Goal: Task Accomplishment & Management: Manage account settings

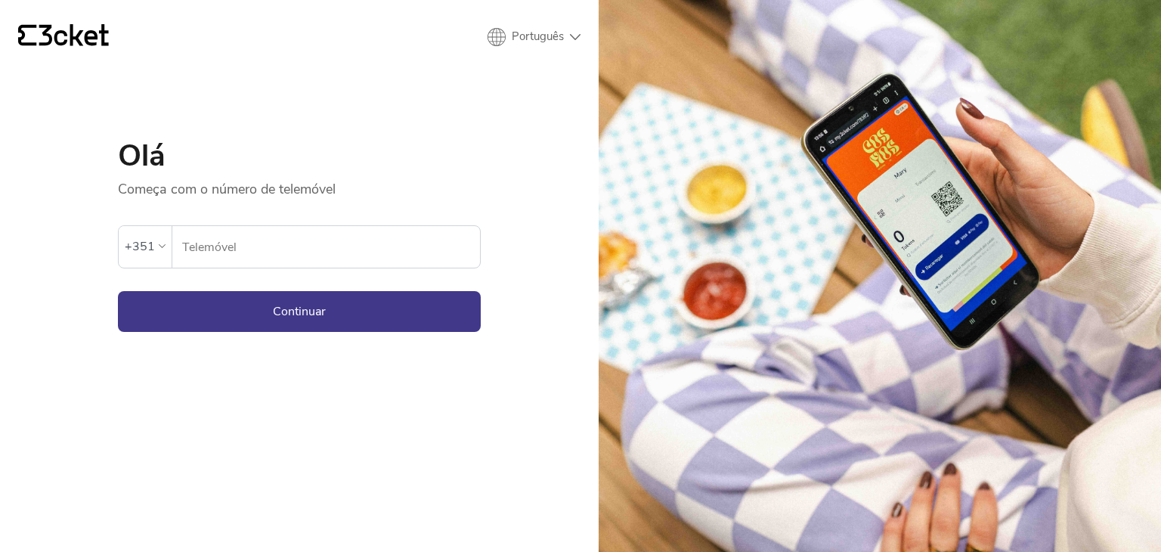
click at [320, 249] on input "Telemóvel" at bounding box center [330, 247] width 298 height 42
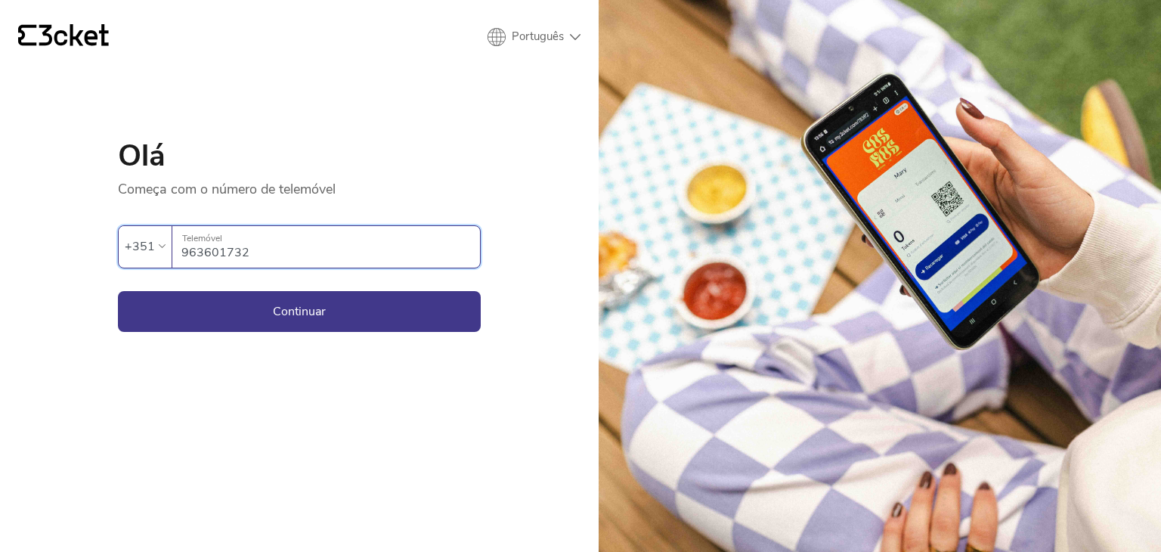
type input "963601732"
click at [118, 291] on button "Continuar" at bounding box center [299, 311] width 363 height 41
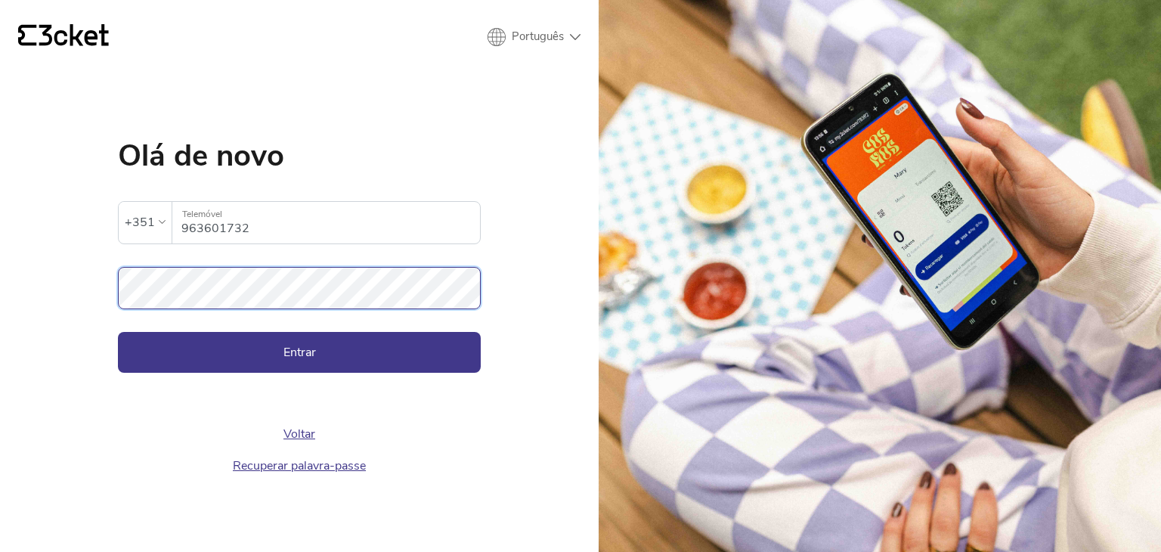
click at [118, 332] on button "Entrar" at bounding box center [299, 352] width 363 height 41
